Goal: Task Accomplishment & Management: Manage account settings

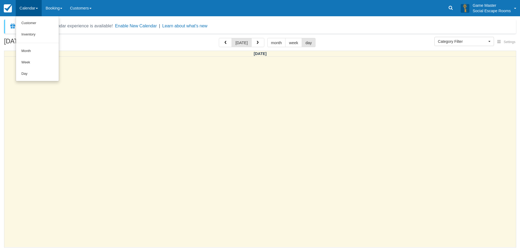
select select
click at [40, 69] on link "Day" at bounding box center [37, 73] width 43 height 11
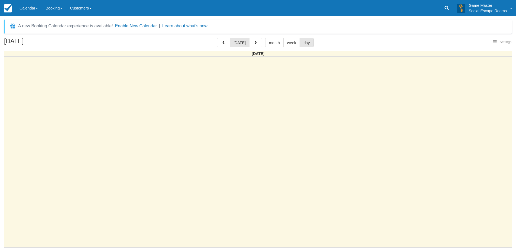
select select
click at [27, 13] on link "Calendar" at bounding box center [29, 8] width 26 height 16
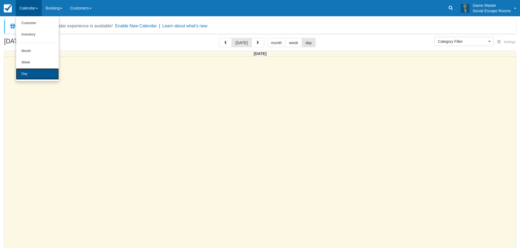
click at [35, 77] on link "Day" at bounding box center [37, 73] width 43 height 11
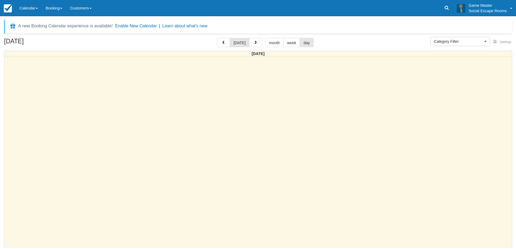
select select
click at [33, 8] on link "Calendar" at bounding box center [29, 8] width 26 height 16
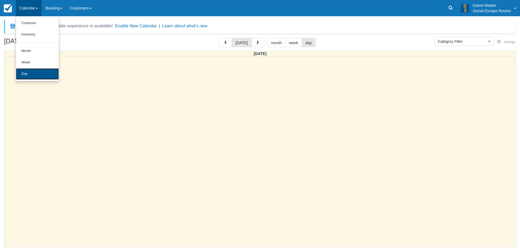
click at [29, 71] on link "Day" at bounding box center [37, 73] width 43 height 11
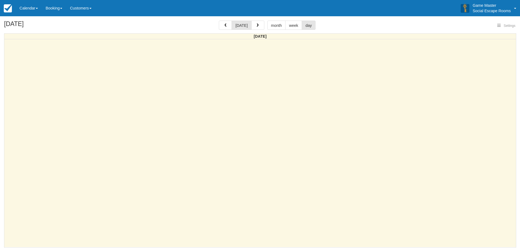
select select
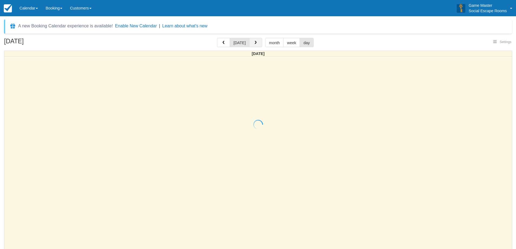
select select
click at [258, 43] on button "button" at bounding box center [255, 42] width 13 height 9
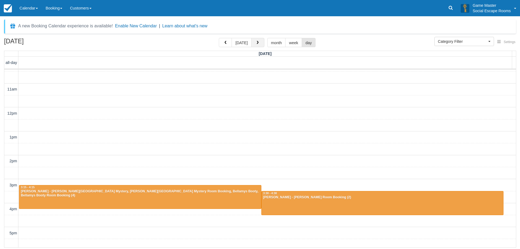
scroll to position [27, 0]
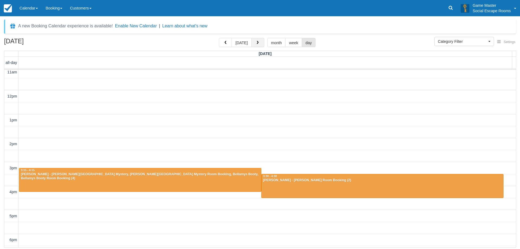
click at [257, 44] on span "button" at bounding box center [258, 43] width 4 height 4
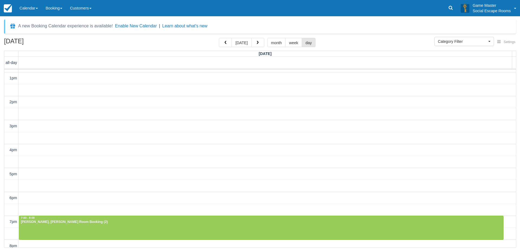
scroll to position [121, 0]
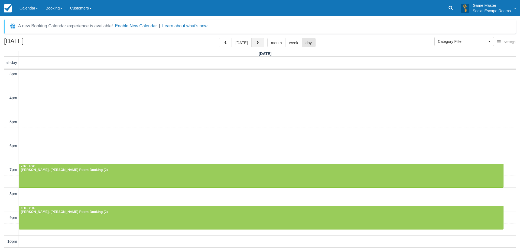
click at [259, 44] on button "button" at bounding box center [257, 42] width 13 height 9
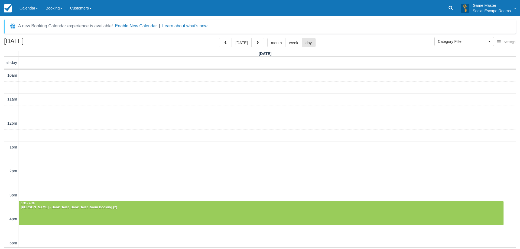
scroll to position [121, 0]
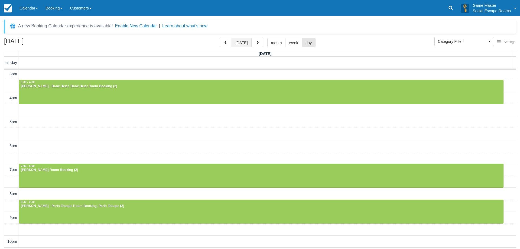
click at [243, 43] on button "[DATE]" at bounding box center [241, 42] width 20 height 9
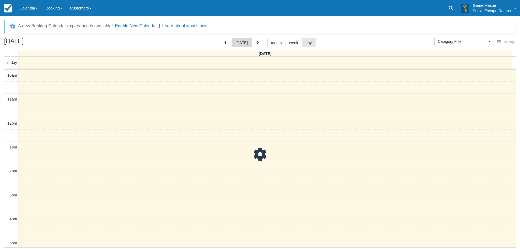
scroll to position [96, 0]
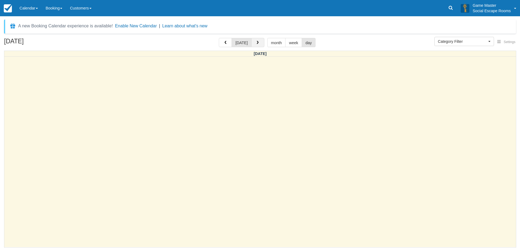
click at [259, 46] on button "button" at bounding box center [257, 42] width 13 height 9
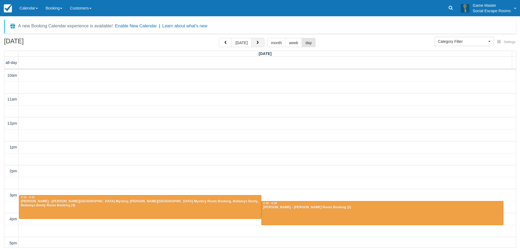
scroll to position [96, 0]
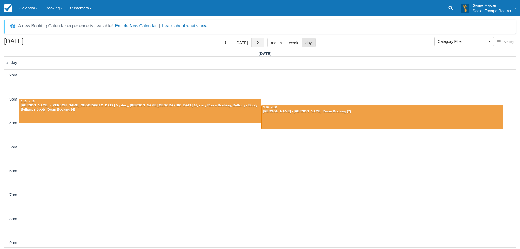
click at [259, 46] on button "button" at bounding box center [257, 42] width 13 height 9
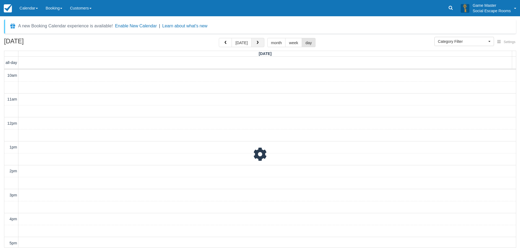
scroll to position [96, 0]
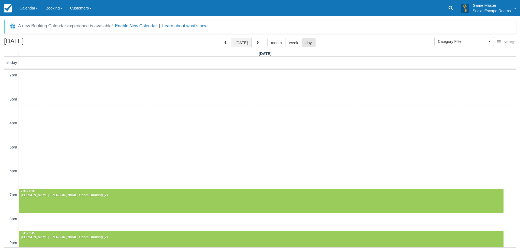
click at [241, 45] on button "[DATE]" at bounding box center [241, 42] width 20 height 9
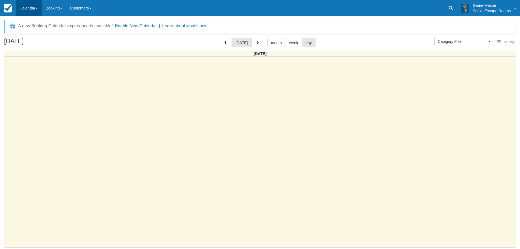
click at [37, 8] on link "Calendar" at bounding box center [29, 8] width 26 height 16
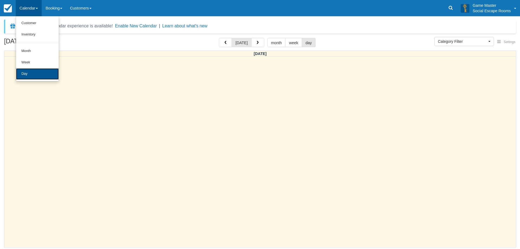
click at [47, 73] on link "Day" at bounding box center [37, 73] width 43 height 11
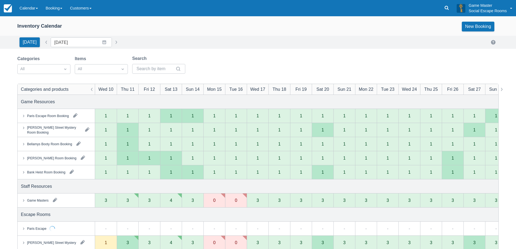
click at [24, 199] on icon at bounding box center [23, 200] width 1 height 2
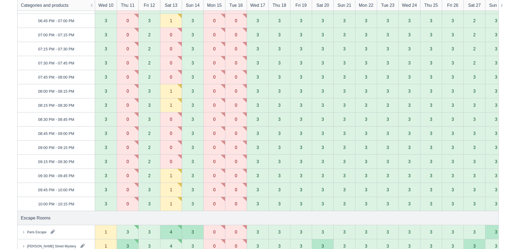
scroll to position [677, 0]
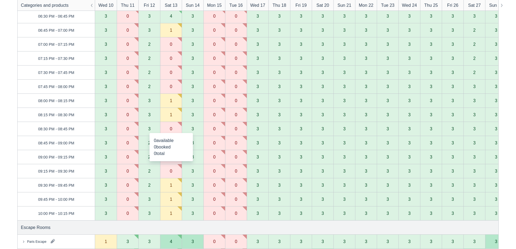
click at [171, 129] on div "0" at bounding box center [171, 128] width 2 height 4
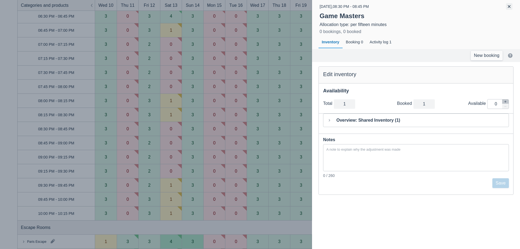
click at [510, 7] on button "button" at bounding box center [509, 6] width 6 height 6
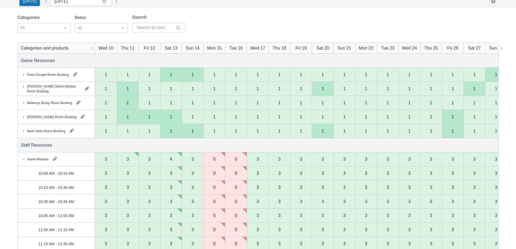
scroll to position [81, 0]
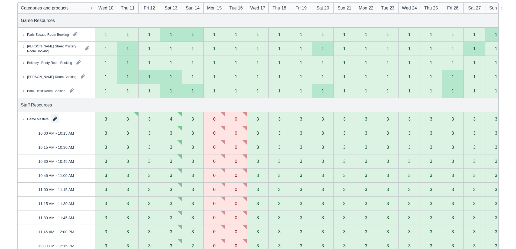
click at [55, 120] on button "button" at bounding box center [55, 118] width 9 height 9
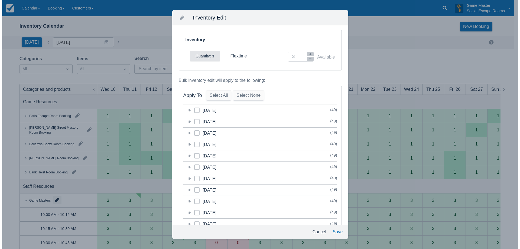
scroll to position [0, 0]
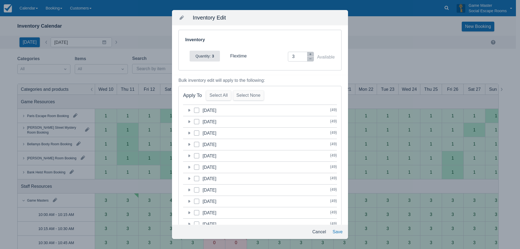
click at [189, 110] on icon at bounding box center [189, 110] width 2 height 3
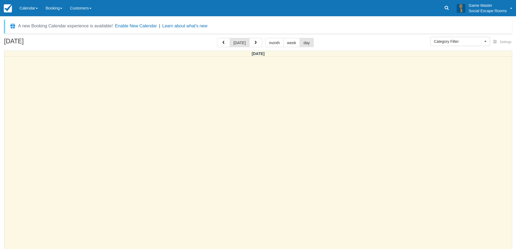
select select
click at [37, 0] on link "Calendar" at bounding box center [29, 8] width 26 height 16
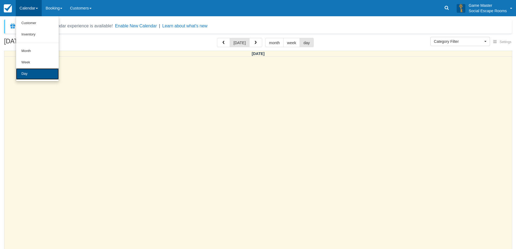
click at [34, 71] on link "Day" at bounding box center [37, 73] width 43 height 11
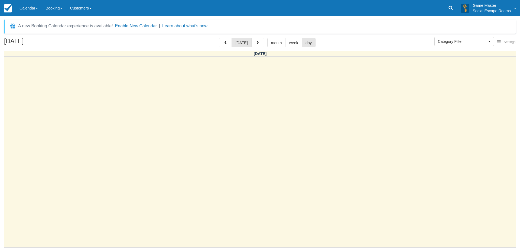
select select
click at [40, 9] on link "Calendar" at bounding box center [29, 8] width 26 height 16
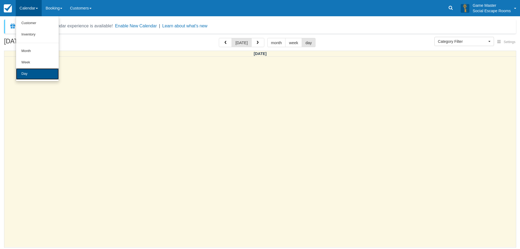
click at [40, 78] on link "Day" at bounding box center [37, 73] width 43 height 11
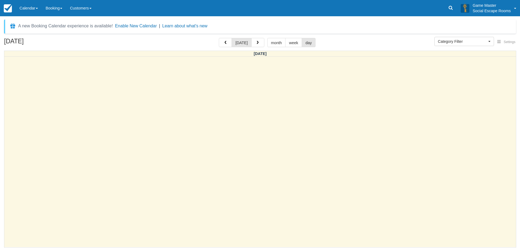
select select
